Goal: Information Seeking & Learning: Learn about a topic

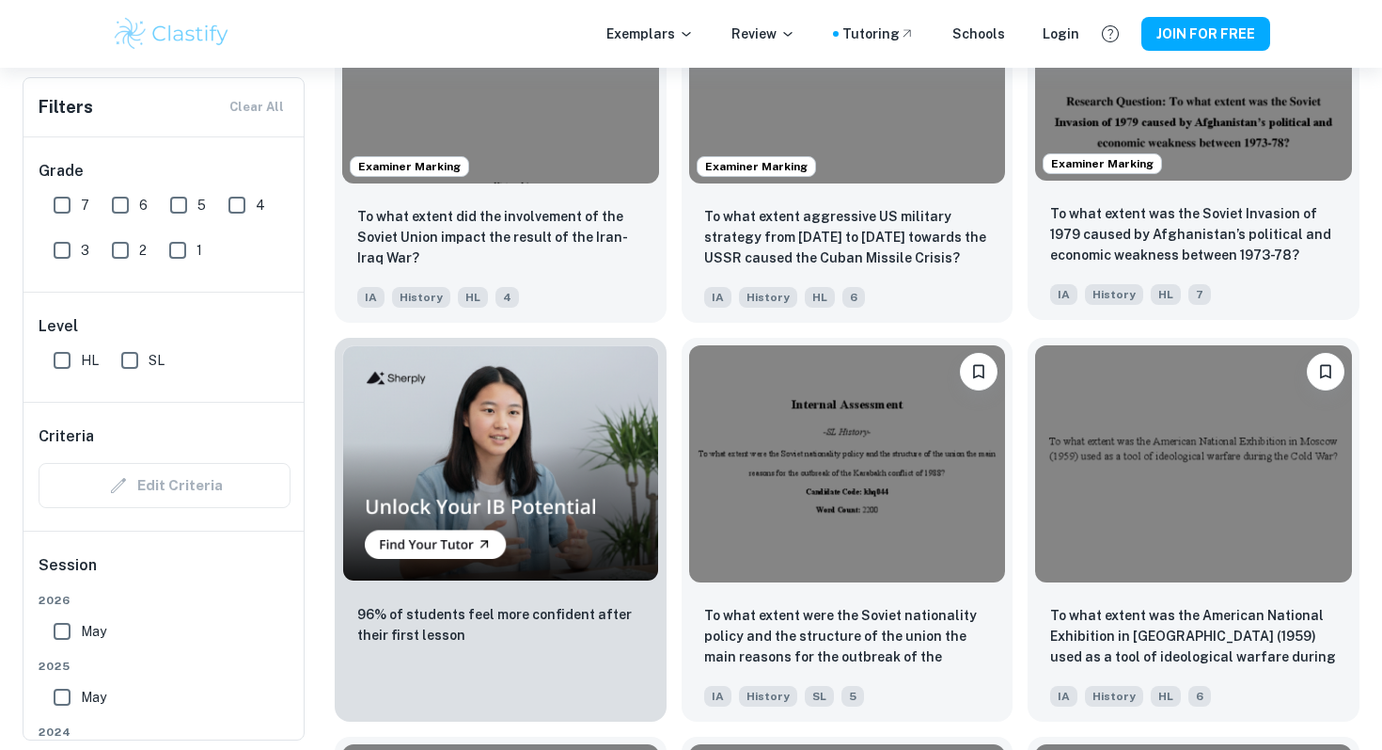
scroll to position [1129, 0]
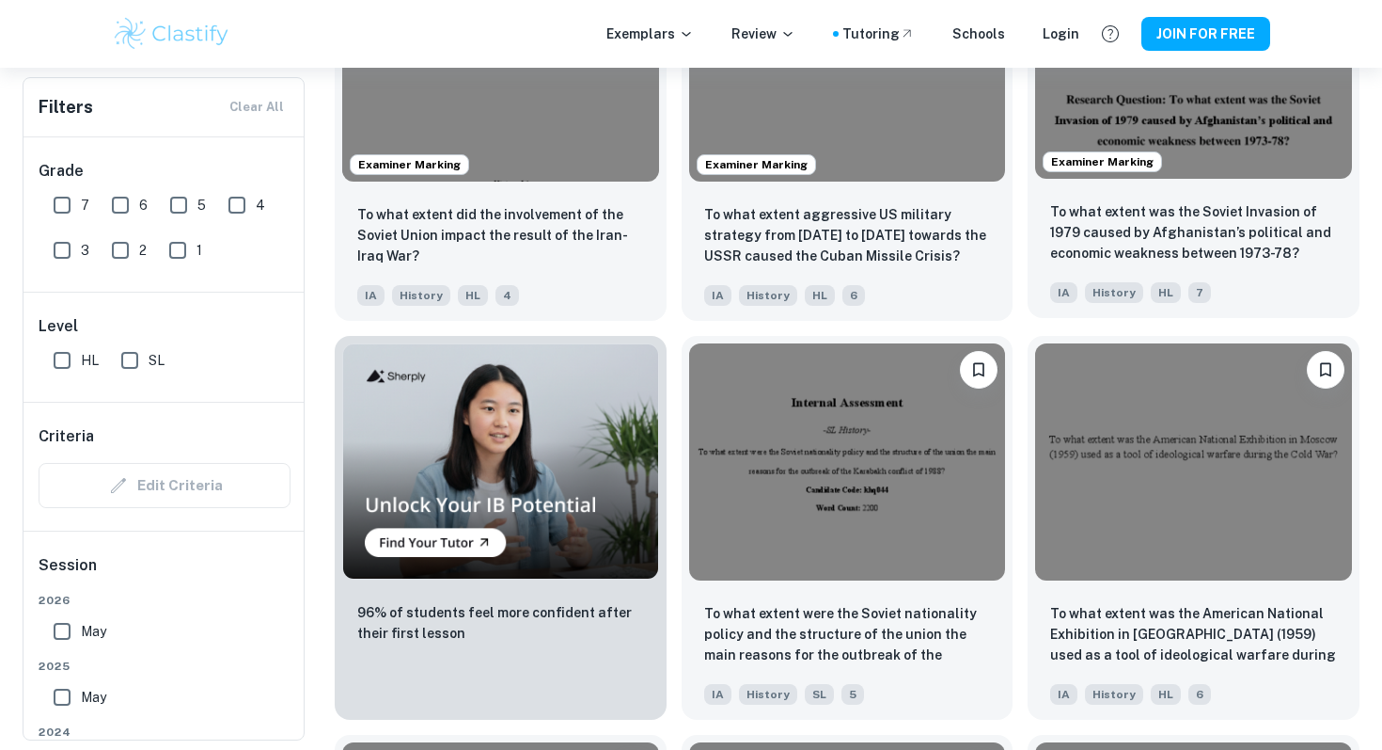
click at [1221, 139] on img at bounding box center [1193, 59] width 317 height 237
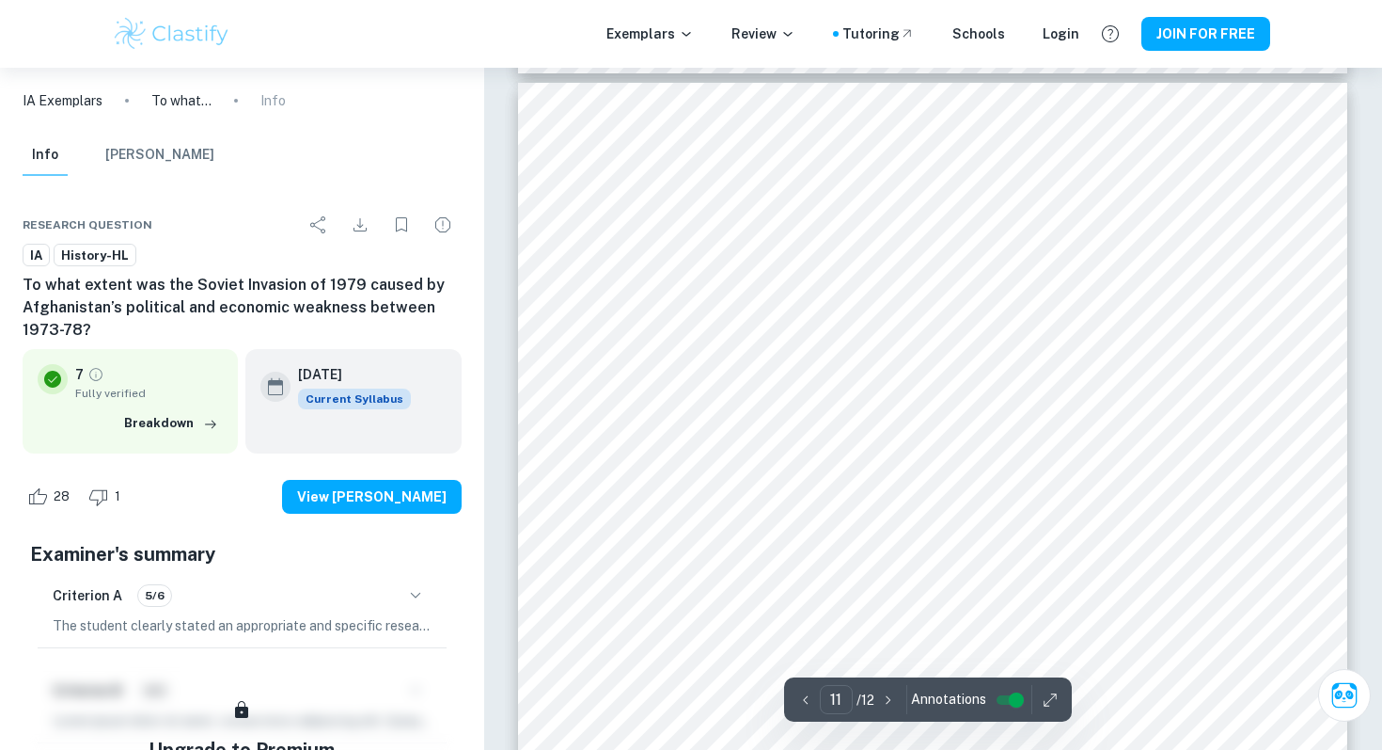
scroll to position [12243, 0]
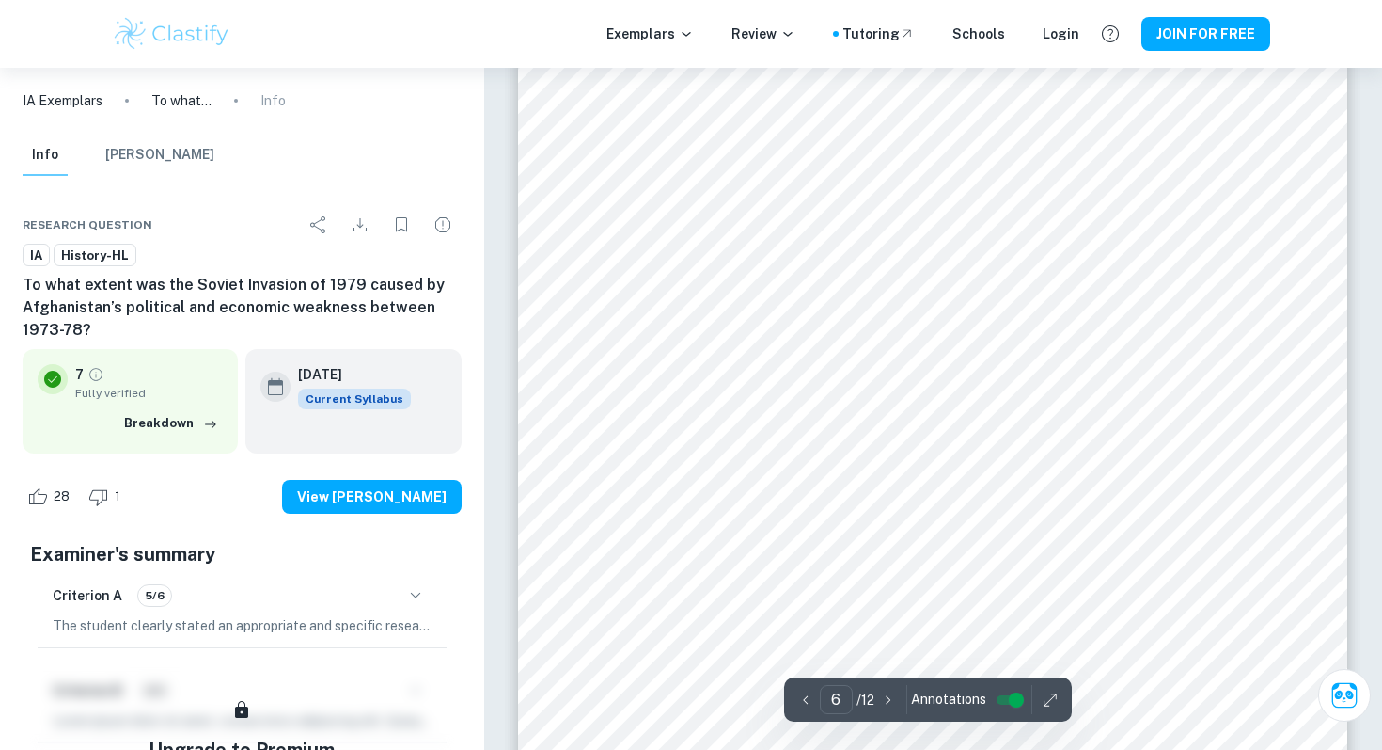
scroll to position [6590, 0]
type input "4"
